Goal: Task Accomplishment & Management: Use online tool/utility

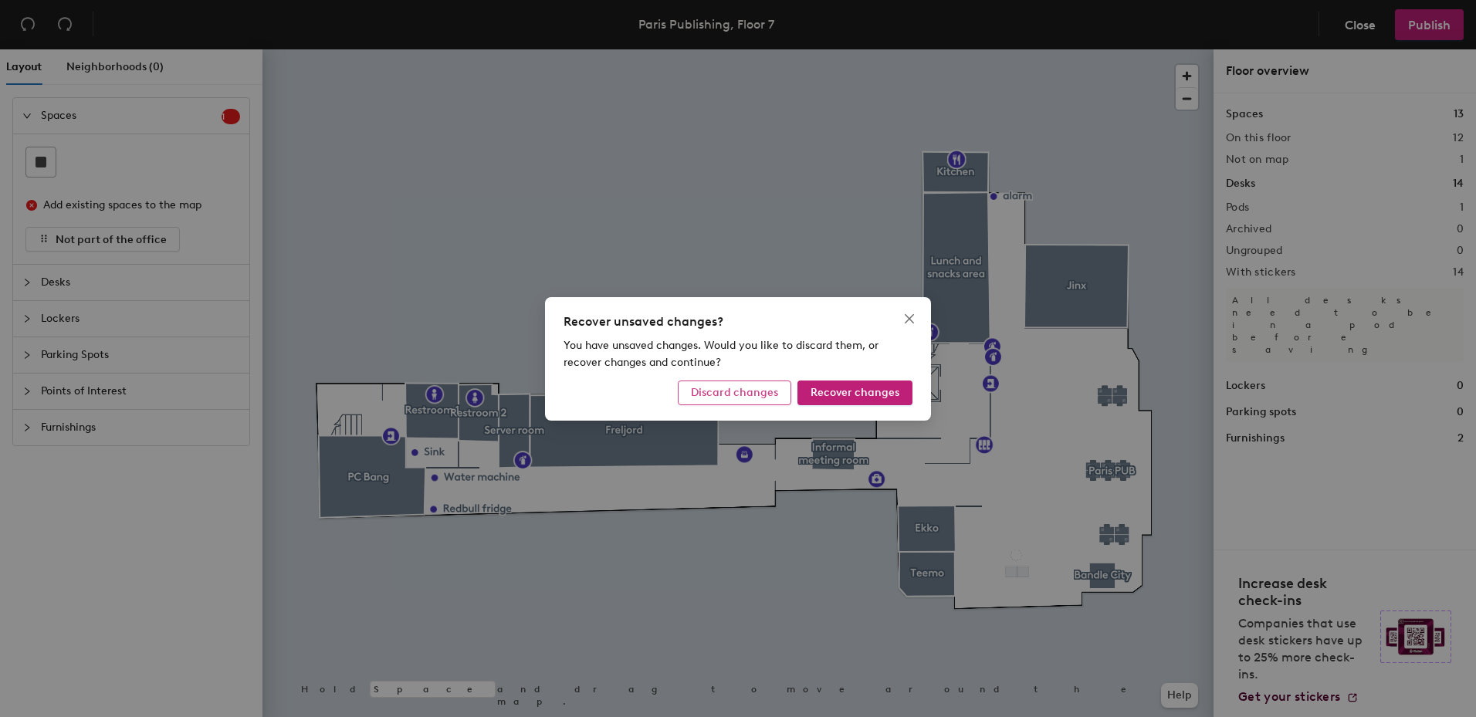
click at [748, 392] on span "Discard changes" at bounding box center [734, 392] width 87 height 13
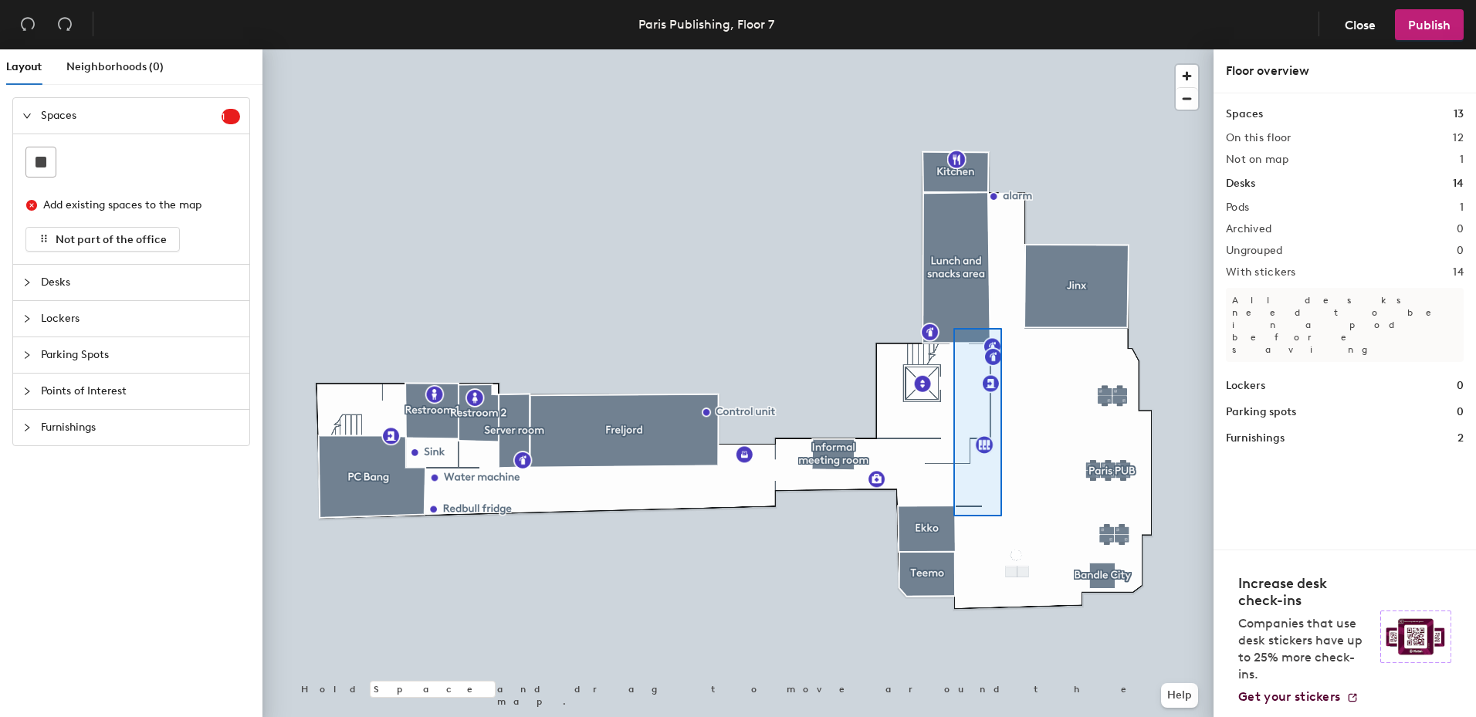
click at [946, 49] on div at bounding box center [737, 49] width 951 height 0
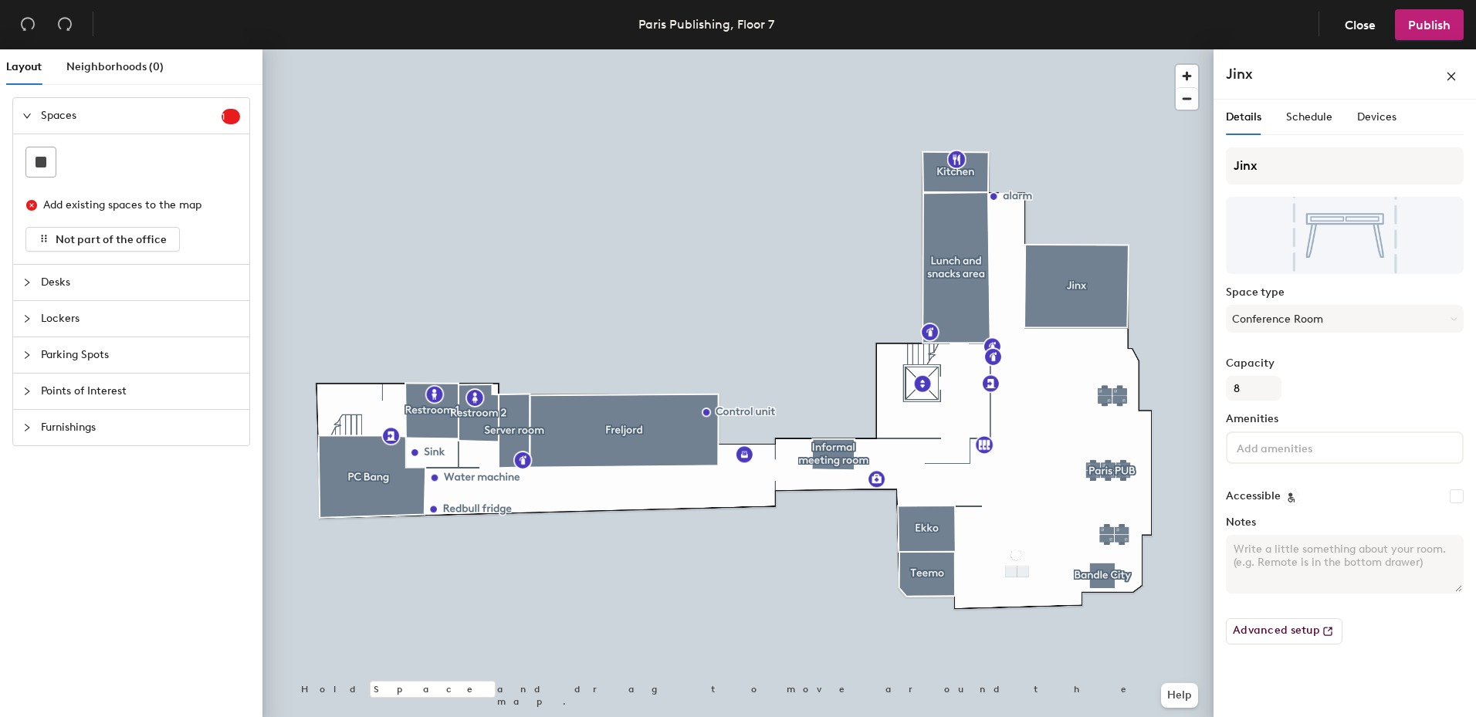
click at [1162, 49] on div at bounding box center [737, 49] width 951 height 0
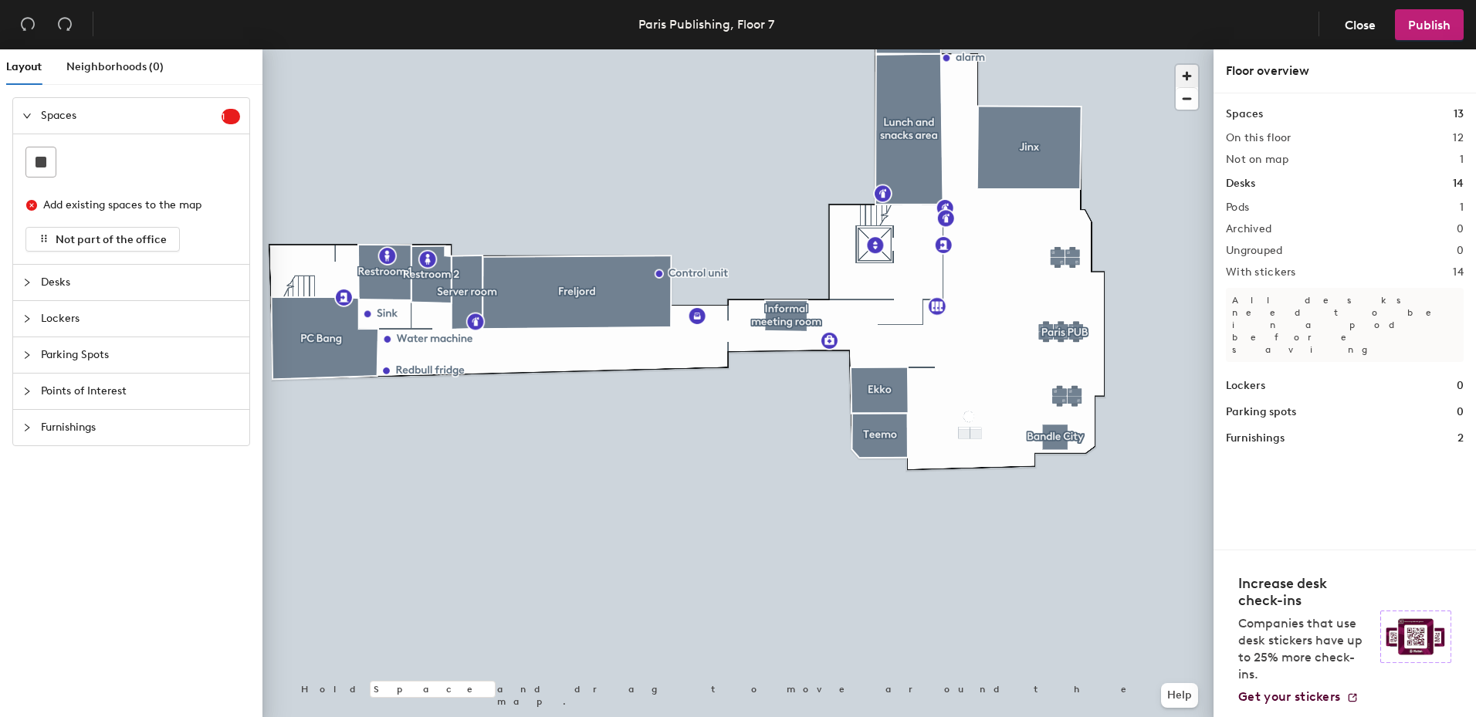
click at [1196, 75] on span "button" at bounding box center [1186, 76] width 22 height 22
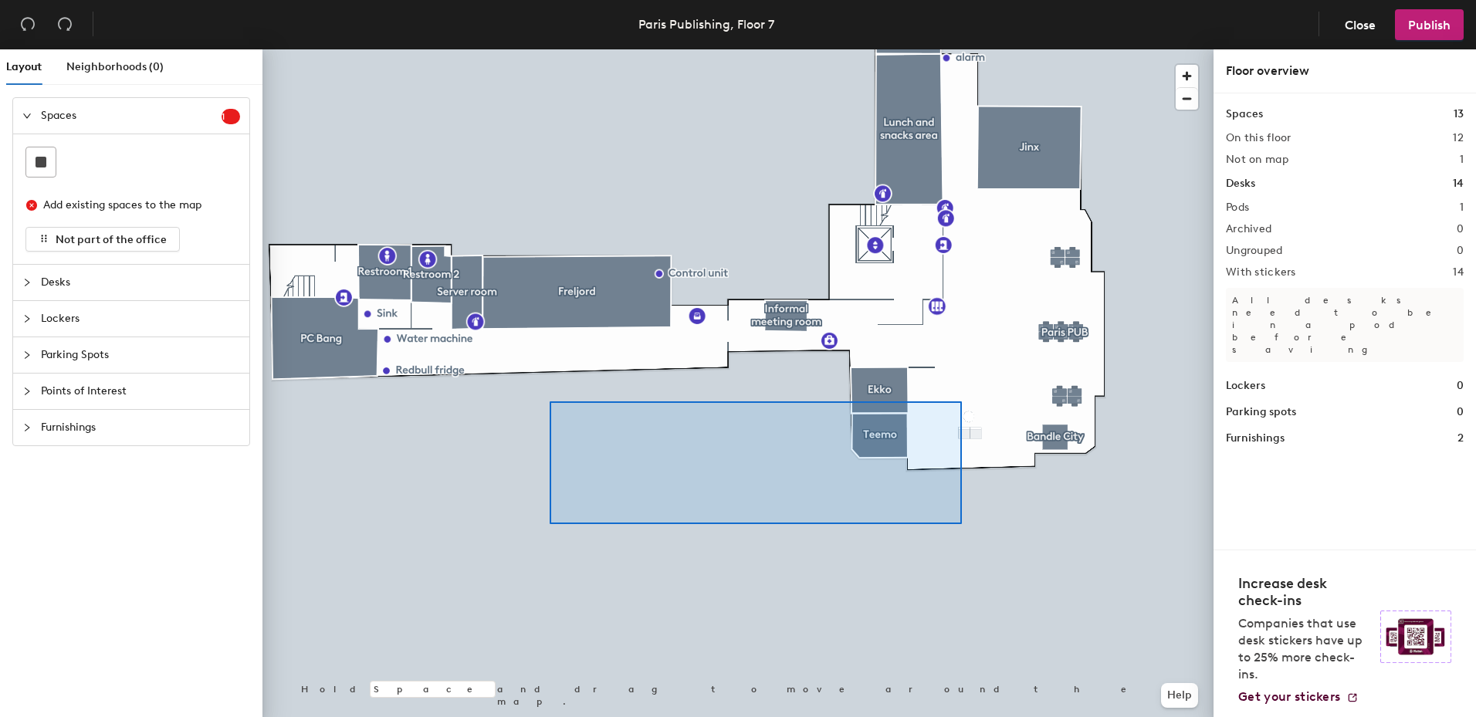
click at [435, 49] on div at bounding box center [737, 49] width 951 height 0
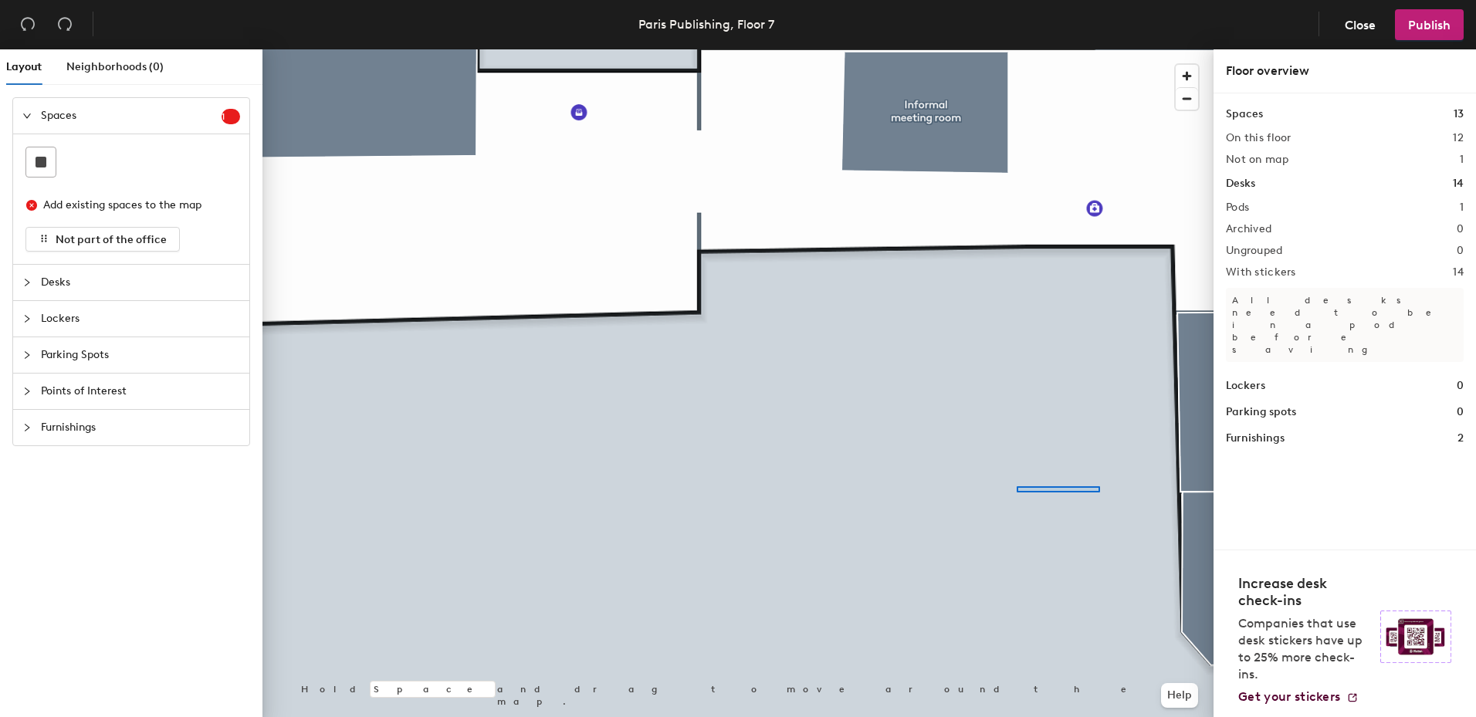
click at [875, 49] on div at bounding box center [737, 49] width 951 height 0
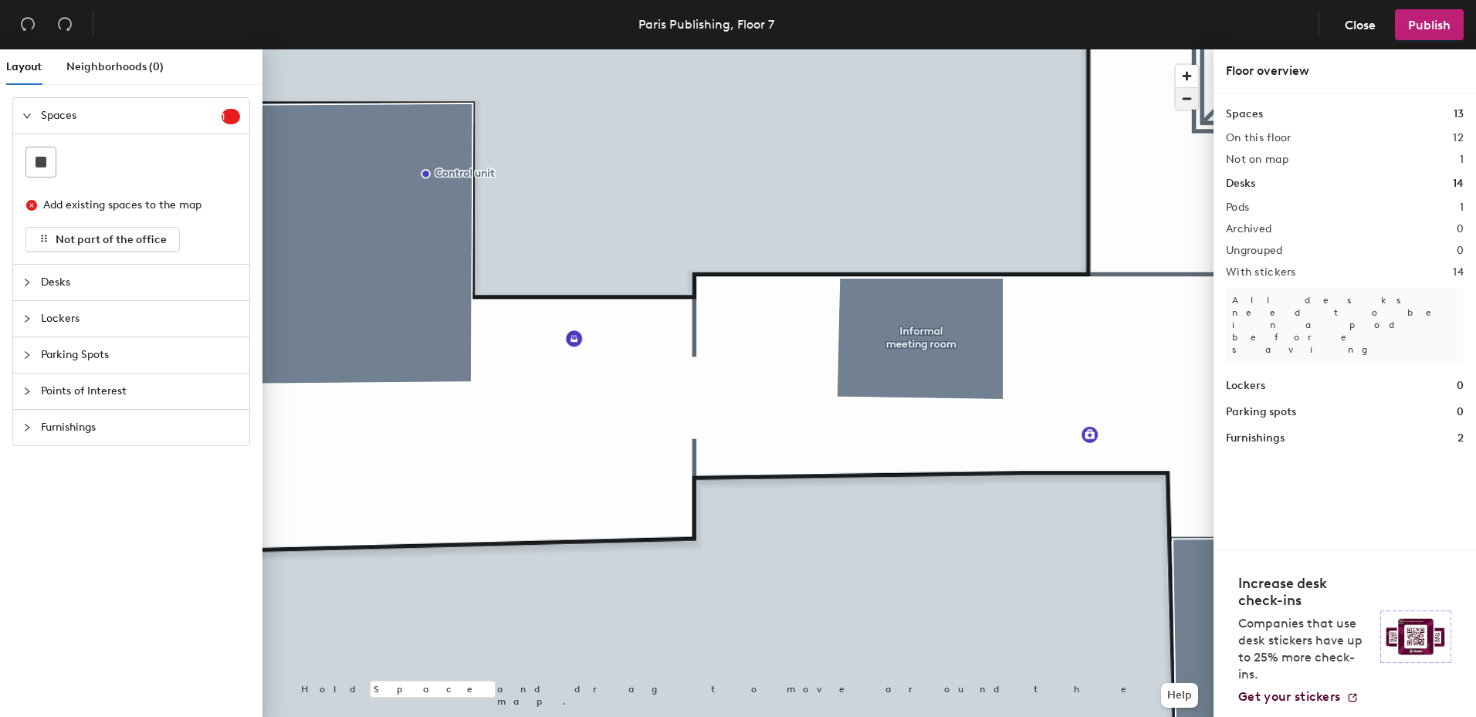
click at [1185, 95] on span "button" at bounding box center [1186, 99] width 22 height 22
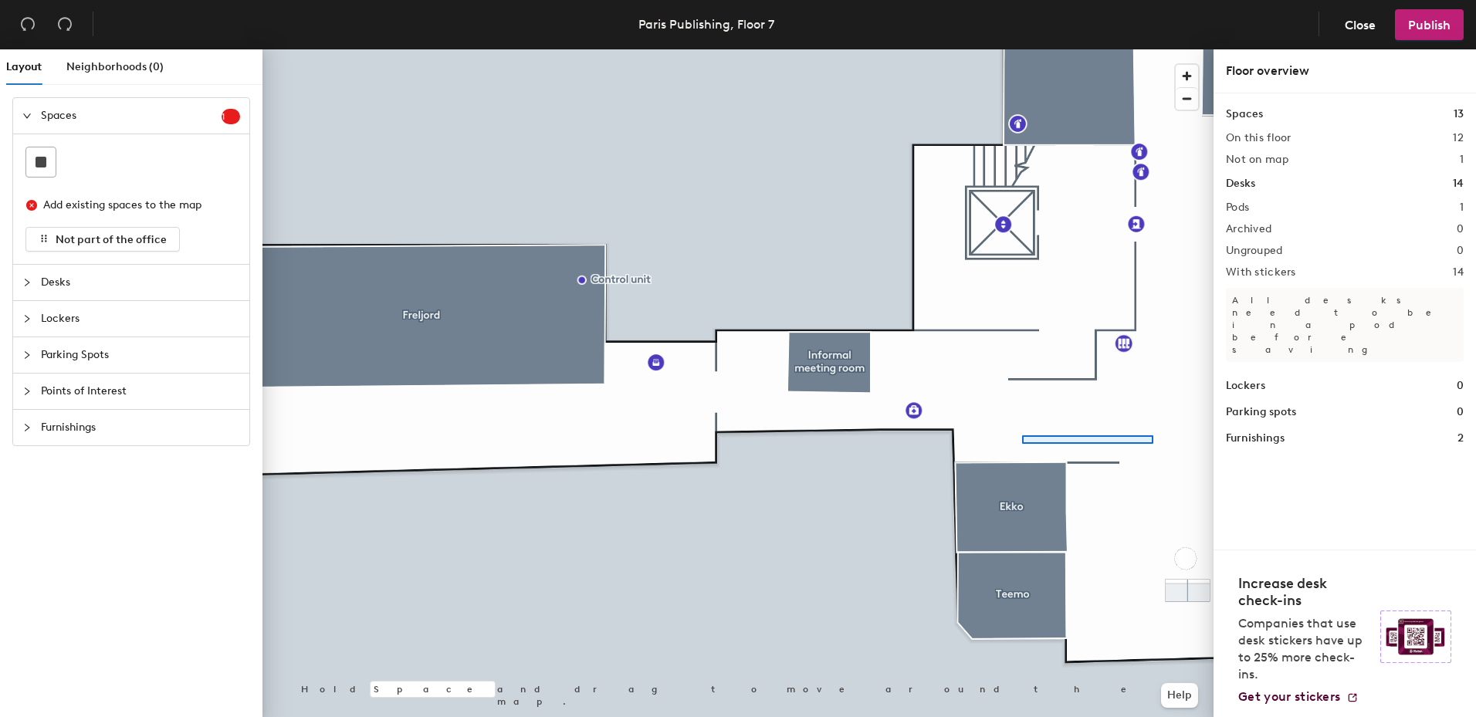
click at [1023, 49] on div at bounding box center [737, 49] width 951 height 0
click at [834, 49] on div at bounding box center [737, 49] width 951 height 0
click at [1056, 49] on div at bounding box center [737, 49] width 951 height 0
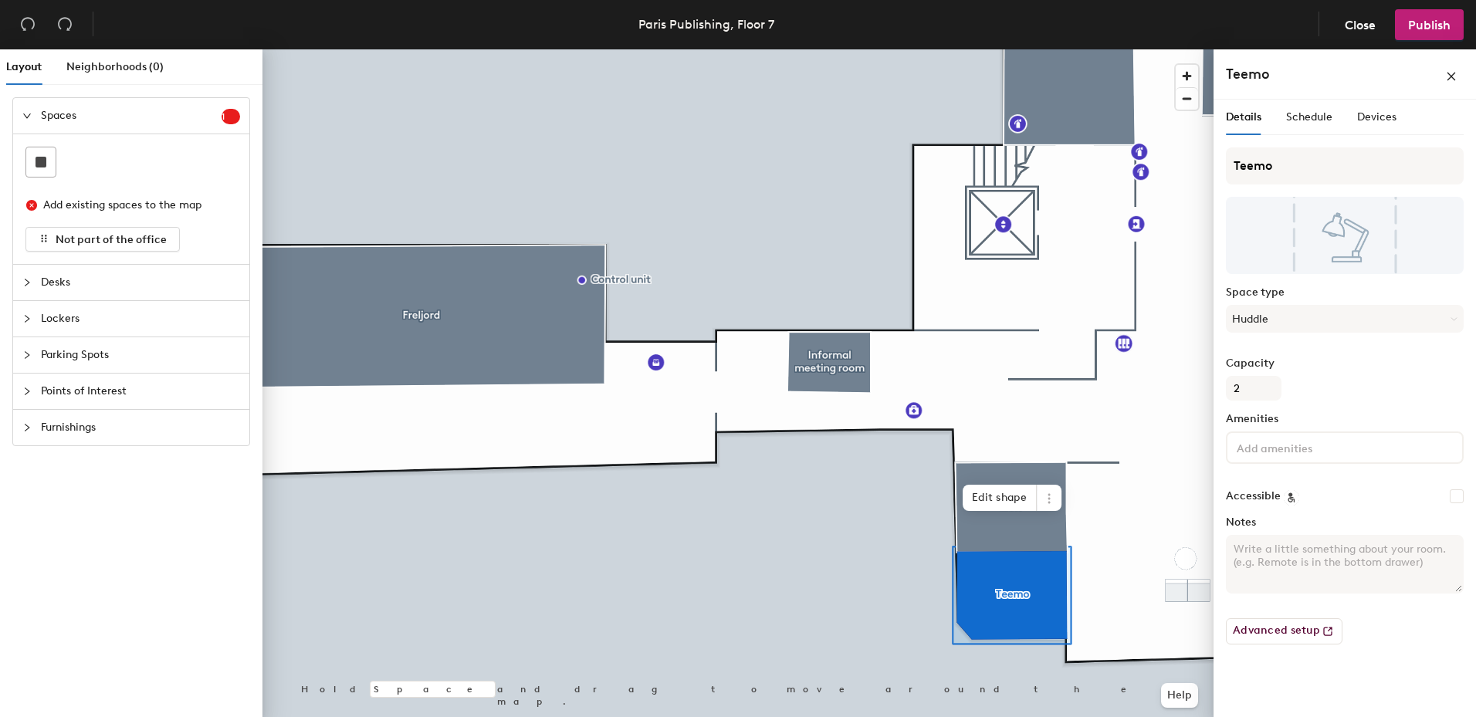
click at [972, 49] on div at bounding box center [737, 49] width 951 height 0
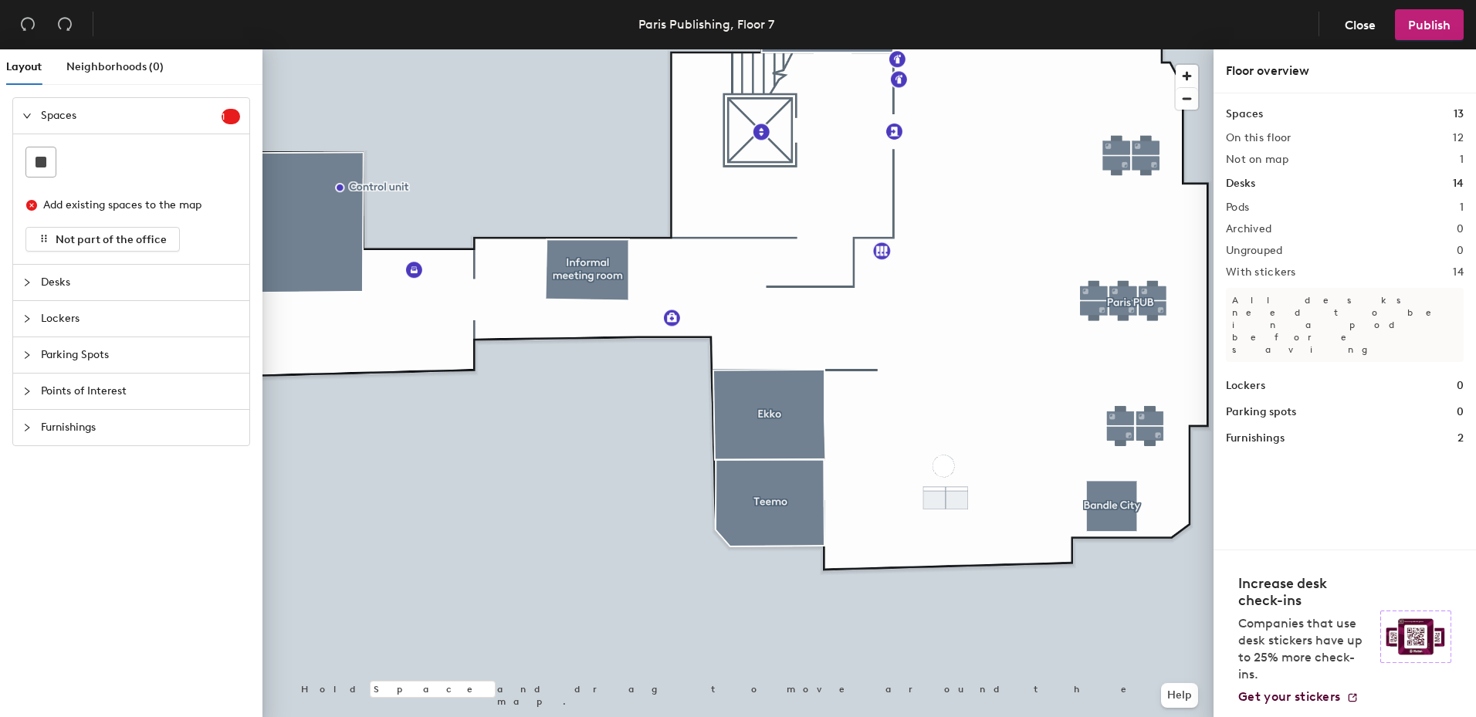
click at [1124, 49] on div at bounding box center [737, 49] width 951 height 0
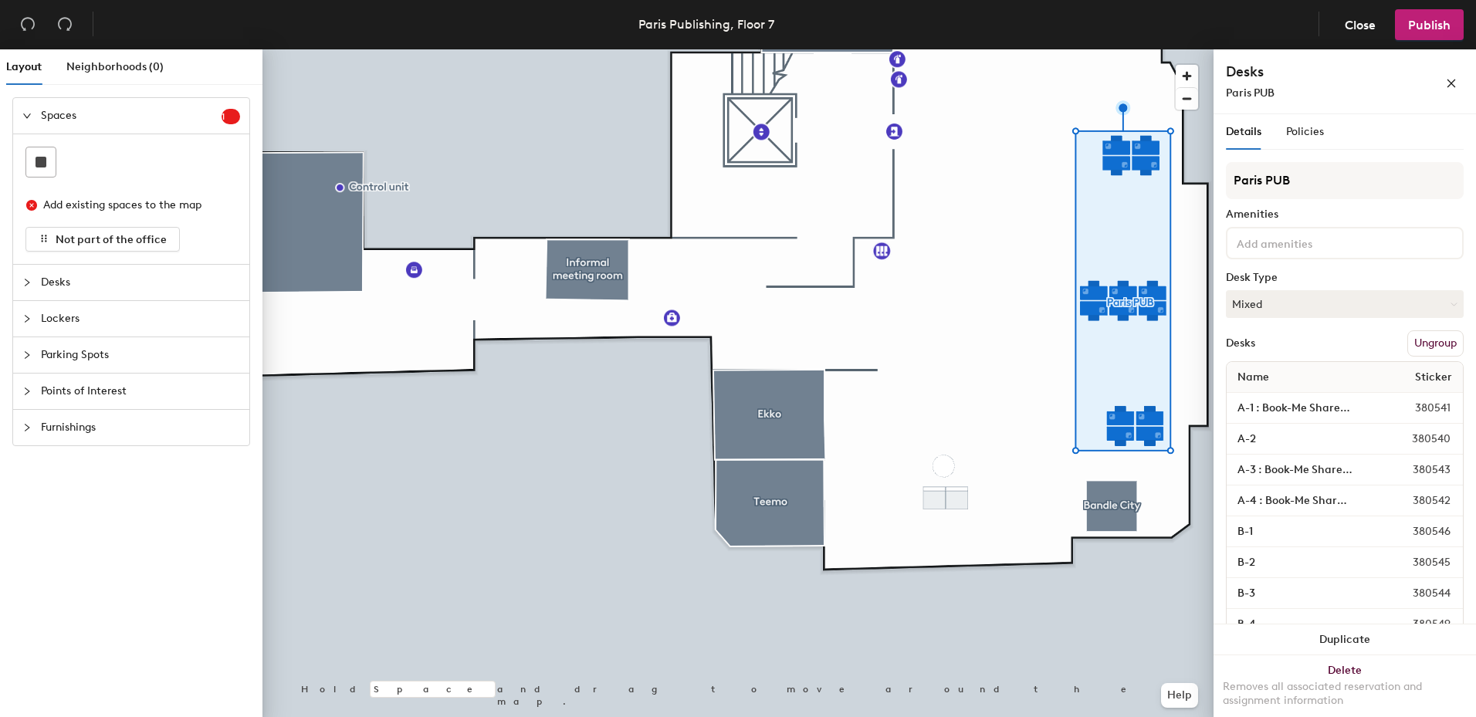
click at [1030, 49] on div at bounding box center [737, 49] width 951 height 0
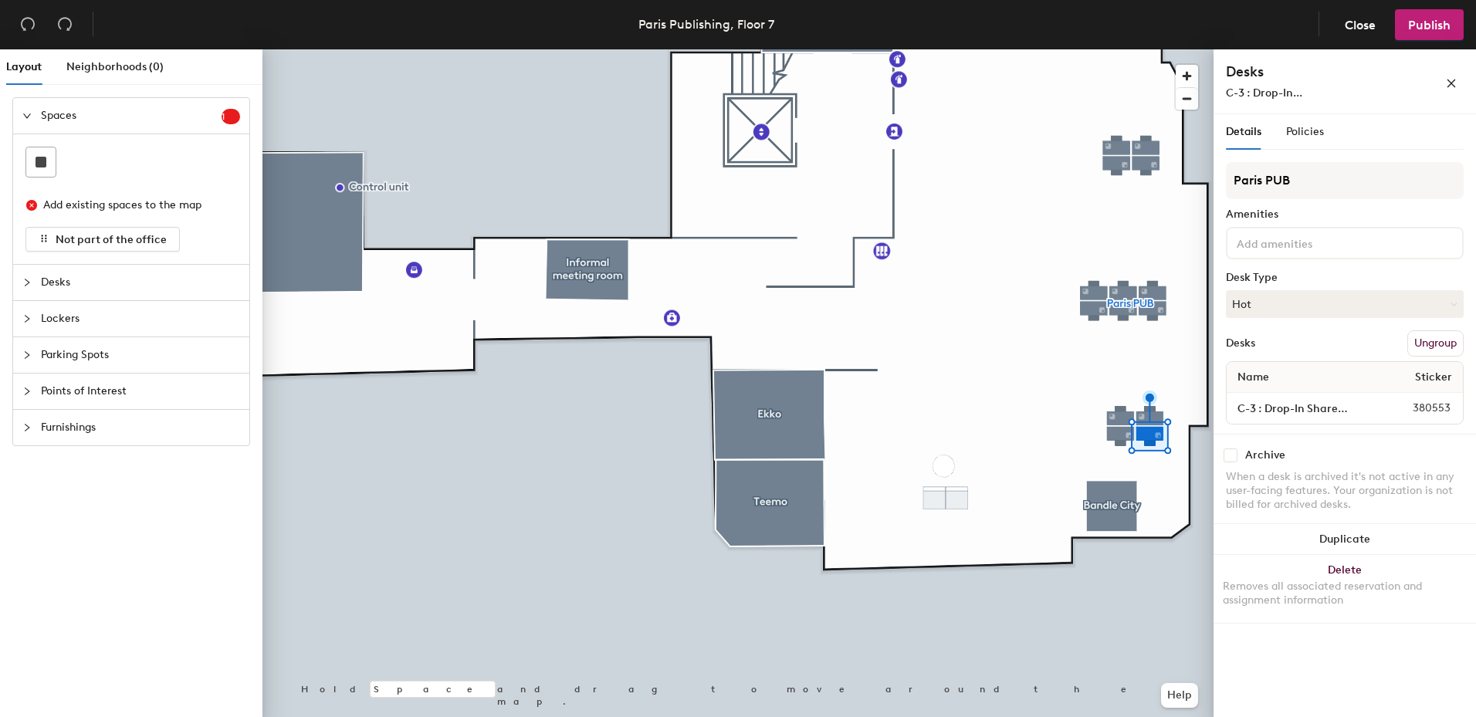
click at [1123, 49] on div at bounding box center [737, 49] width 951 height 0
click at [1048, 49] on div at bounding box center [737, 49] width 951 height 0
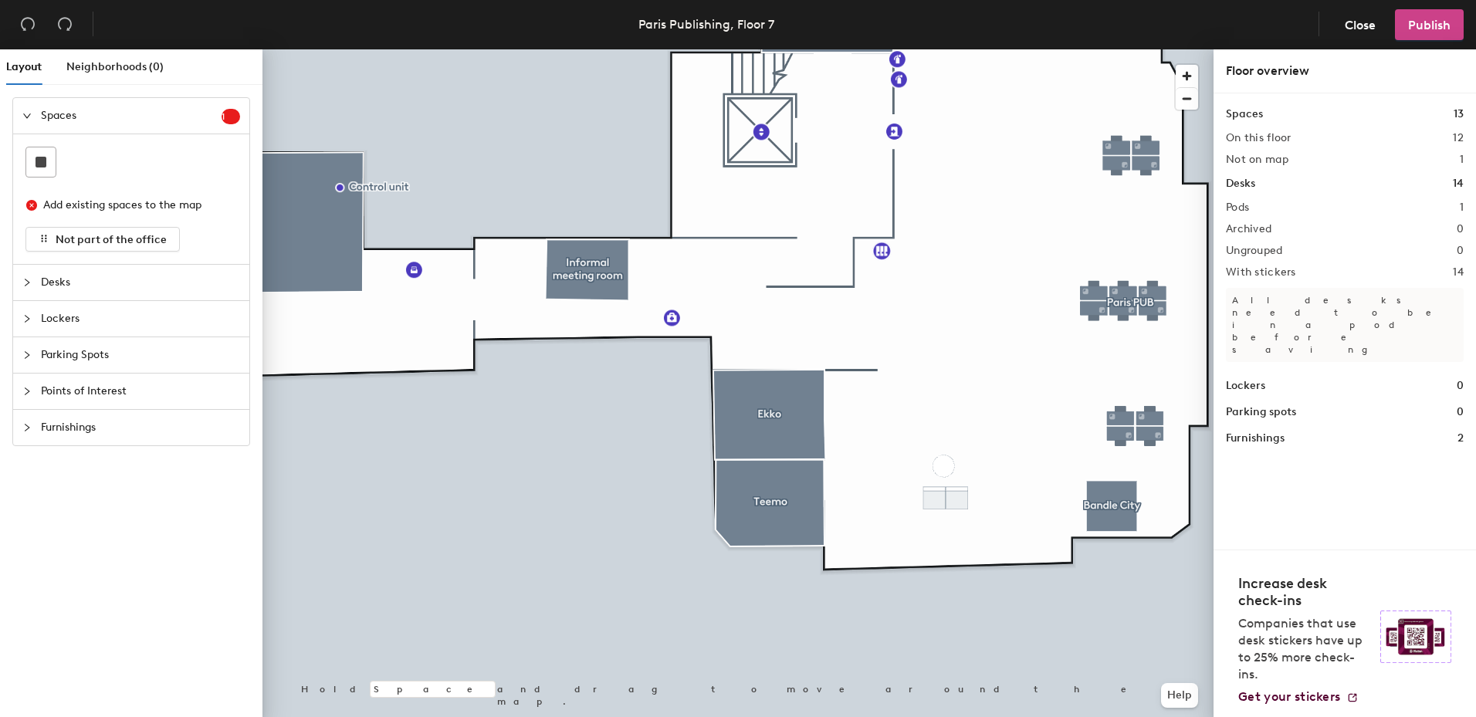
click at [1438, 30] on span "Publish" at bounding box center [1429, 25] width 42 height 15
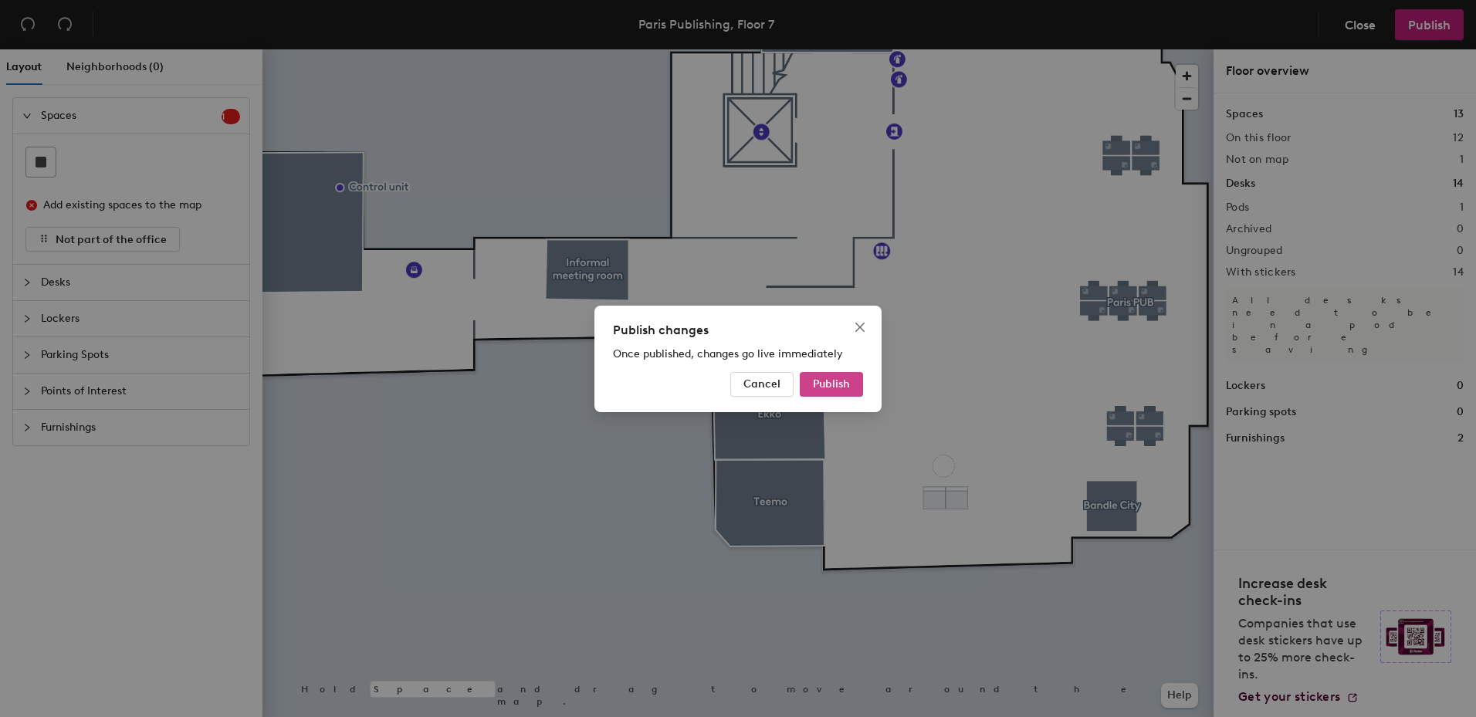
click at [848, 381] on span "Publish" at bounding box center [831, 383] width 37 height 13
